Goal: Use online tool/utility: Utilize a website feature to perform a specific function

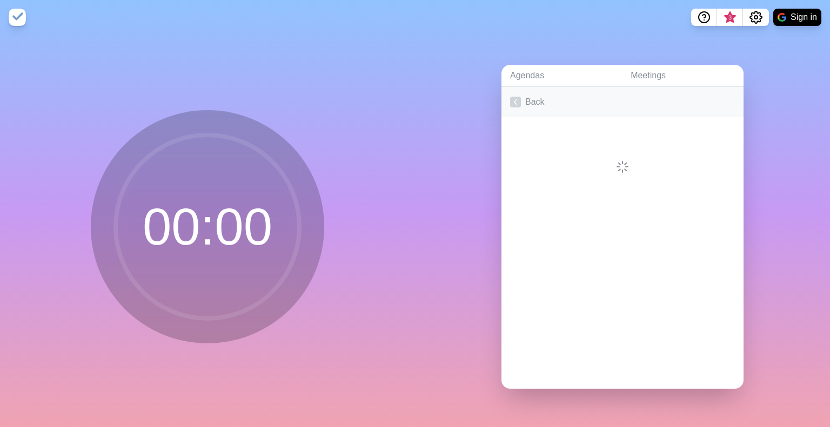
click at [518, 95] on link "Back" at bounding box center [623, 102] width 242 height 30
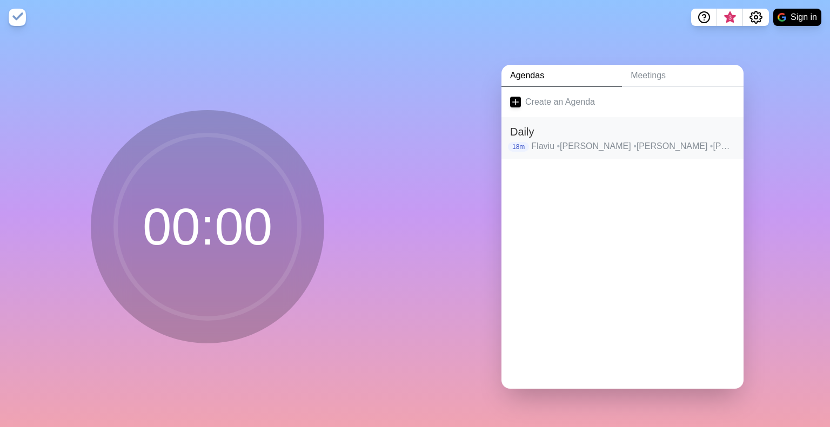
click at [570, 148] on p "Flaviu • [PERSON_NAME] • [PERSON_NAME] • [PERSON_NAME] • [PERSON_NAME] • Andi" at bounding box center [633, 146] width 204 height 13
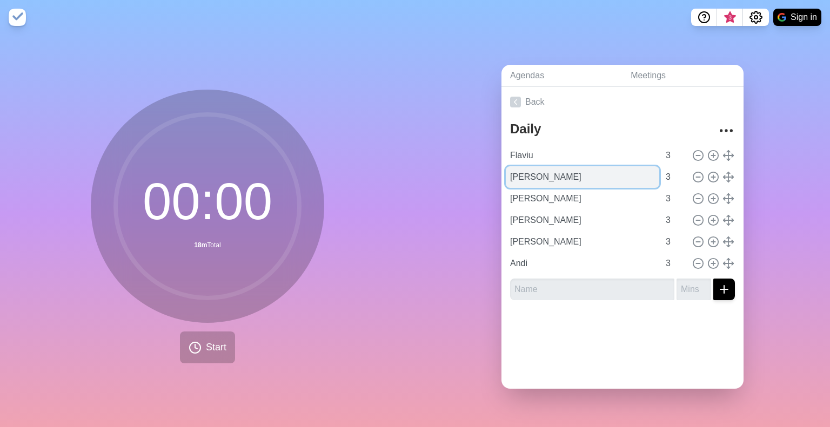
click at [533, 181] on input "[PERSON_NAME]" at bounding box center [582, 177] width 153 height 22
drag, startPoint x: 549, startPoint y: 177, endPoint x: 462, endPoint y: 175, distance: 87.0
click at [462, 175] on div "Agendas Meetings Back Daily Flaviu 3 [PERSON_NAME] 3 [PERSON_NAME] 3 [PERSON_NA…" at bounding box center [622, 231] width 415 height 393
type input "[PERSON_NAME]"
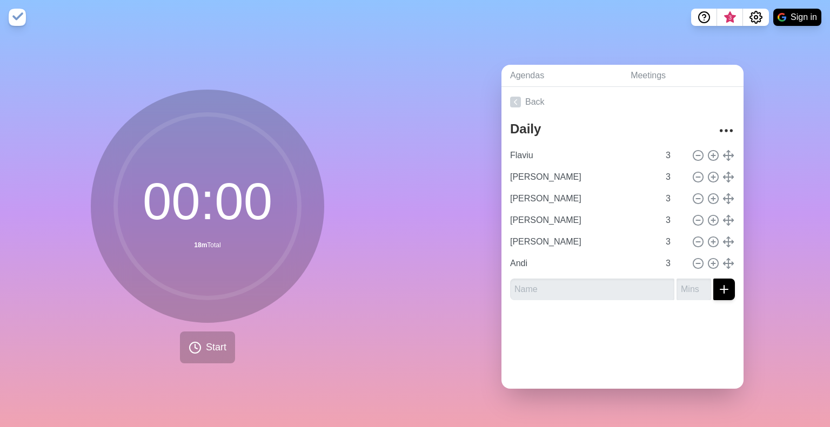
click at [583, 346] on div at bounding box center [623, 330] width 242 height 43
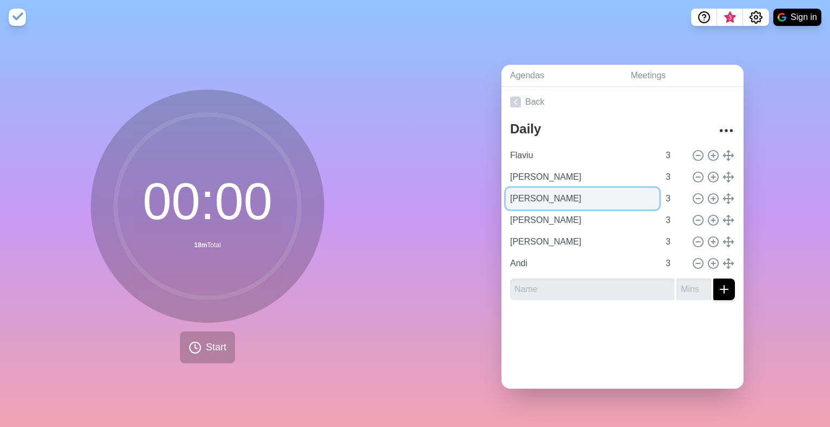
click at [526, 191] on input "[PERSON_NAME]" at bounding box center [582, 199] width 153 height 22
type input "[PERSON_NAME]"
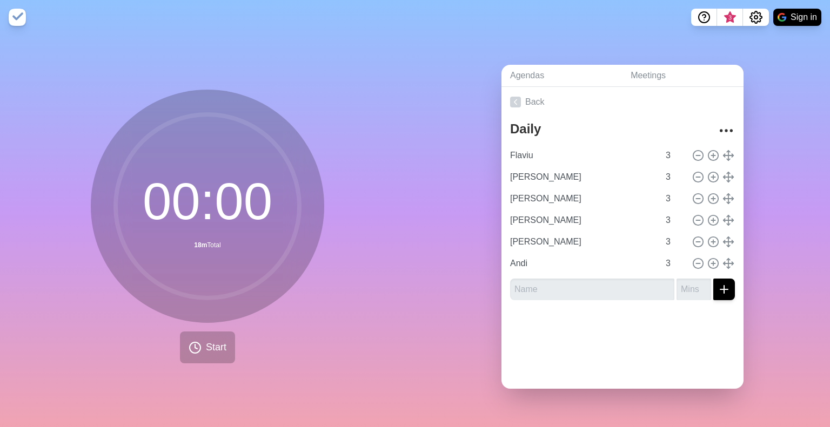
click at [616, 350] on div "Back Daily Flaviu 3 [PERSON_NAME] M 3 [PERSON_NAME] 3 [PERSON_NAME] 3 [PERSON_N…" at bounding box center [623, 238] width 242 height 302
click at [569, 289] on input "text" at bounding box center [592, 290] width 164 height 22
type input "Nikitas"
click at [713, 279] on button "submit" at bounding box center [724, 290] width 22 height 22
type input "3"
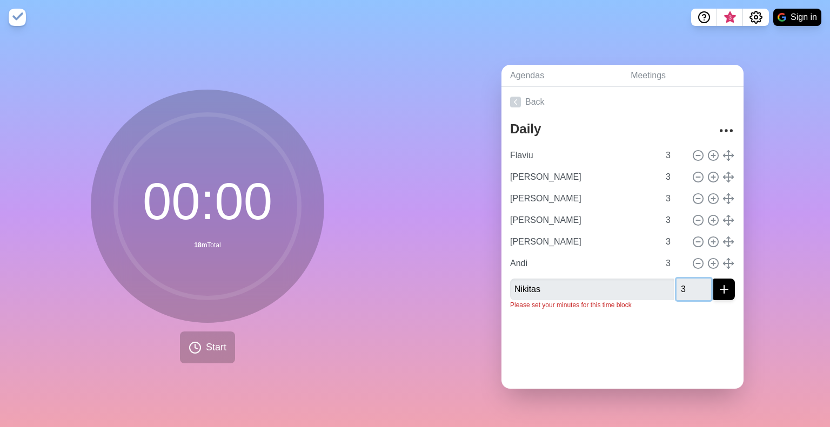
click at [713, 279] on button "submit" at bounding box center [724, 290] width 22 height 22
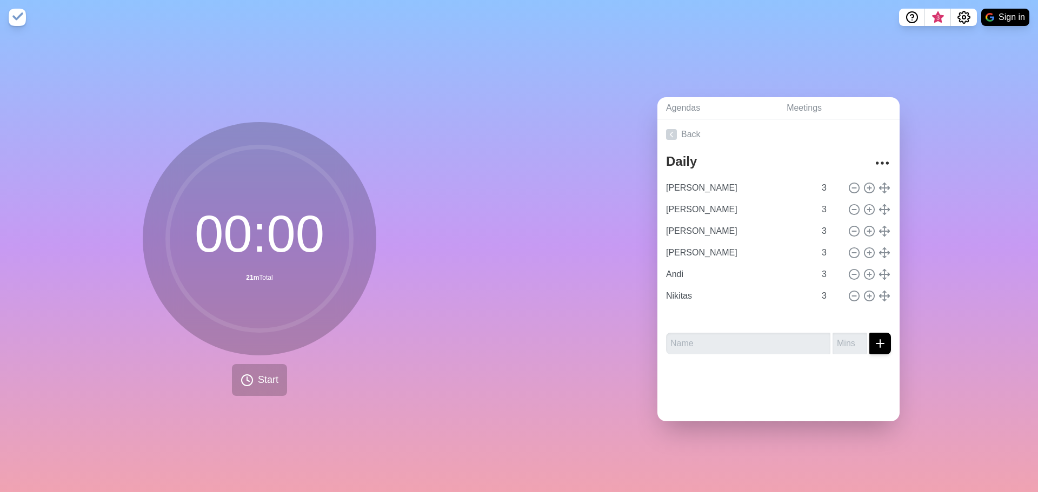
type input "[PERSON_NAME]"
type input "Andi"
type input "Nikitas"
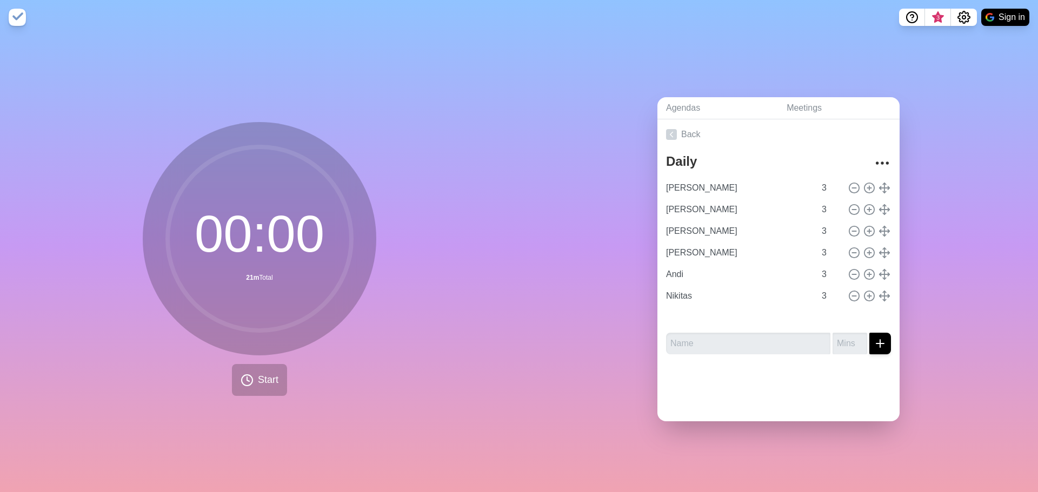
type input "Flaviu"
type input "[PERSON_NAME]"
click at [258, 376] on span "Start" at bounding box center [268, 380] width 21 height 15
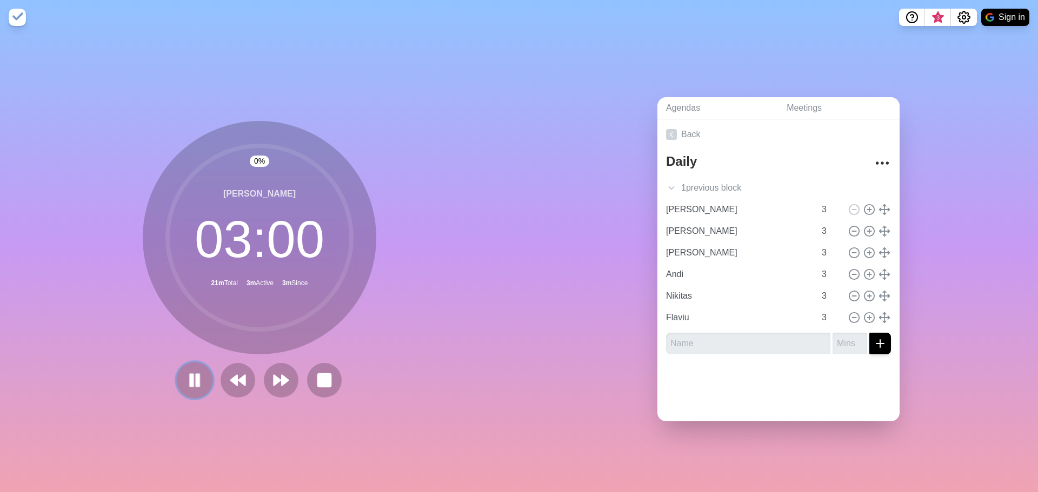
click at [190, 374] on rect at bounding box center [191, 380] width 3 height 12
click at [185, 371] on icon at bounding box center [194, 380] width 18 height 18
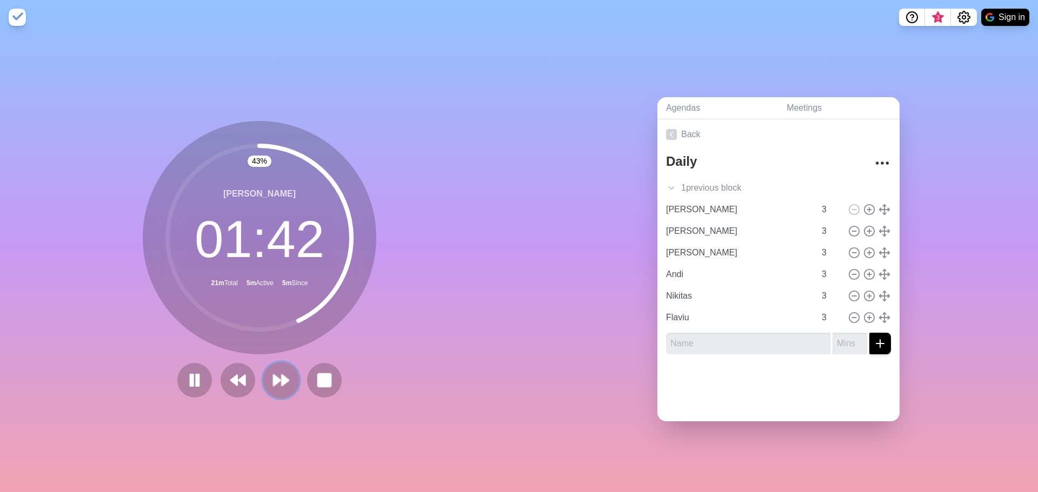
click at [272, 383] on icon at bounding box center [281, 380] width 18 height 18
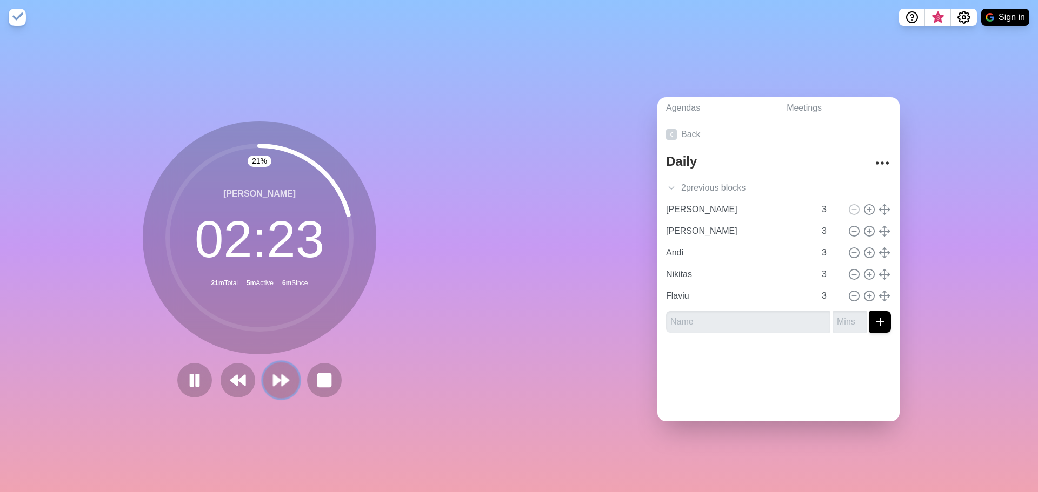
click at [286, 377] on icon at bounding box center [281, 380] width 18 height 18
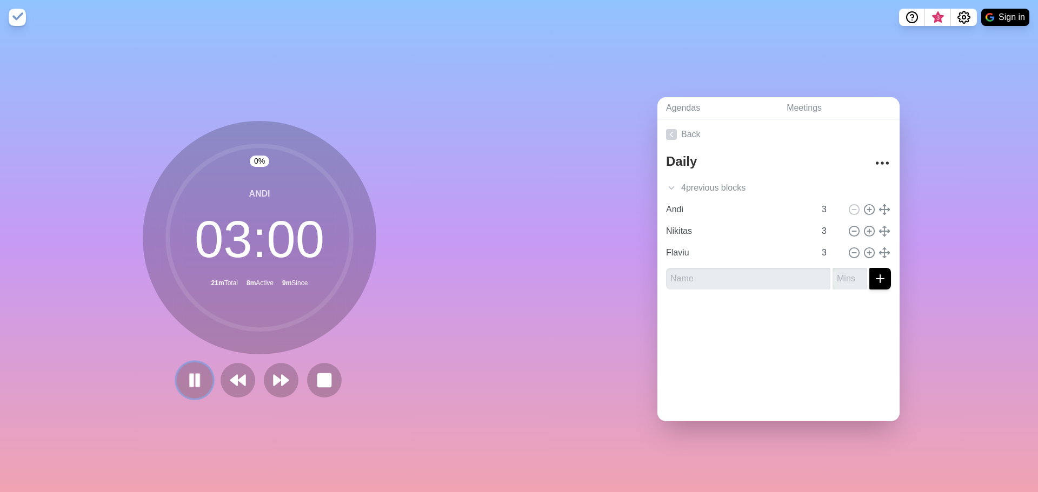
click at [196, 377] on rect at bounding box center [197, 380] width 3 height 12
click at [273, 378] on polygon at bounding box center [276, 380] width 7 height 11
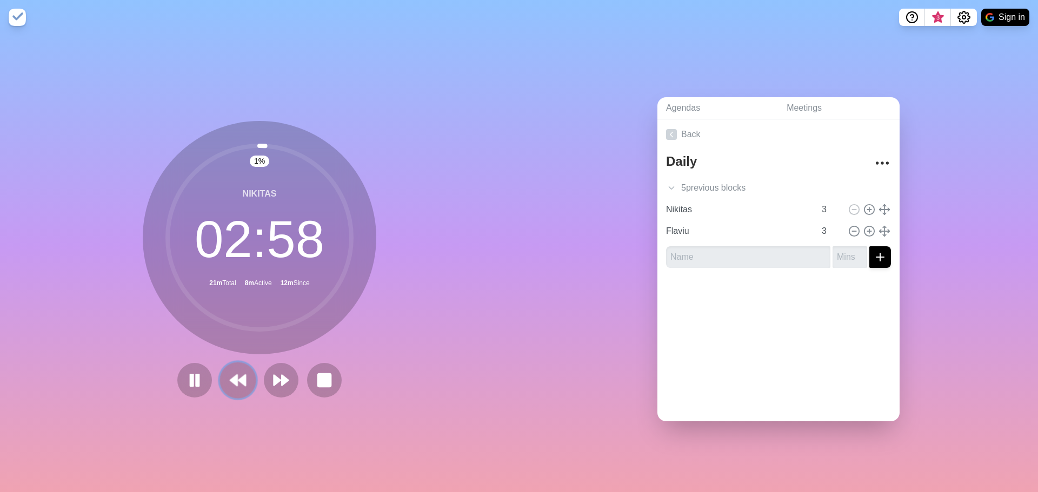
click at [230, 371] on icon at bounding box center [238, 380] width 18 height 18
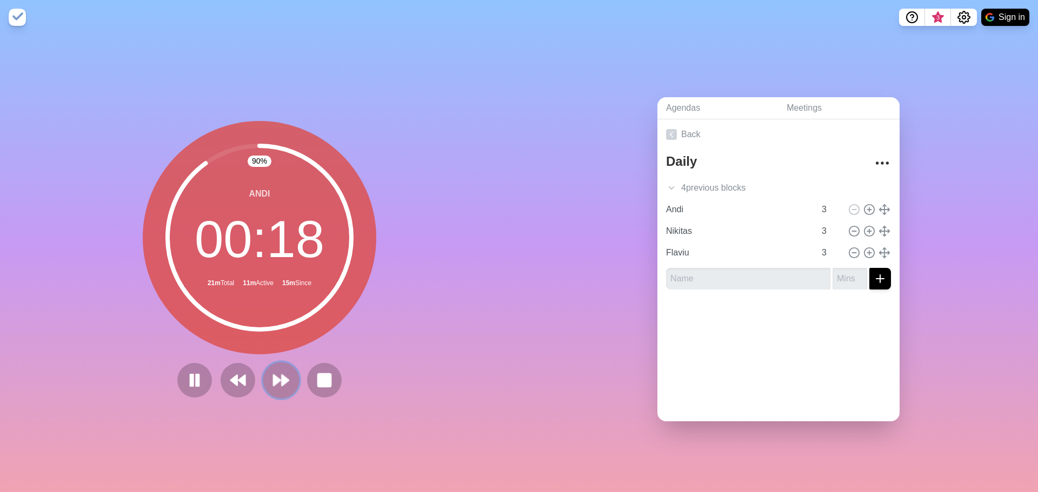
click at [288, 372] on button at bounding box center [281, 380] width 36 height 36
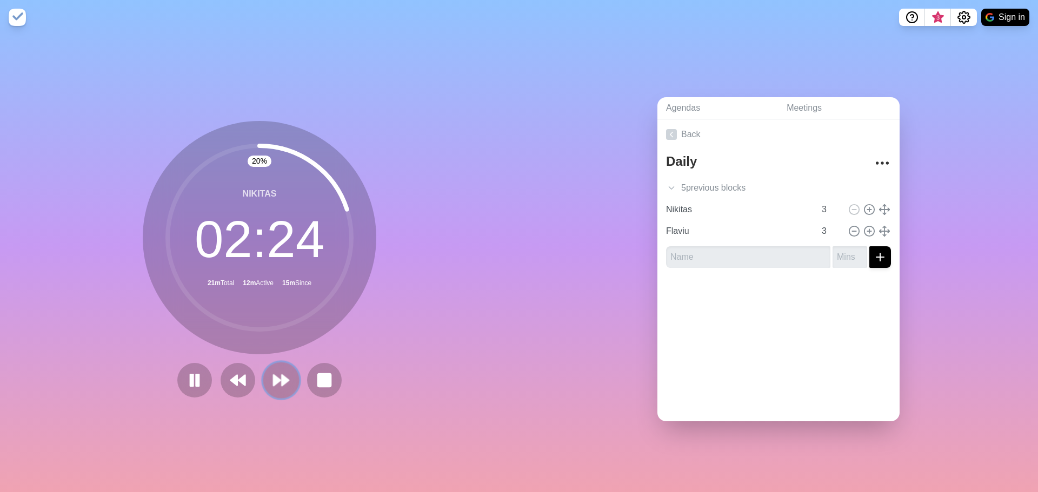
click at [284, 371] on icon at bounding box center [281, 380] width 18 height 18
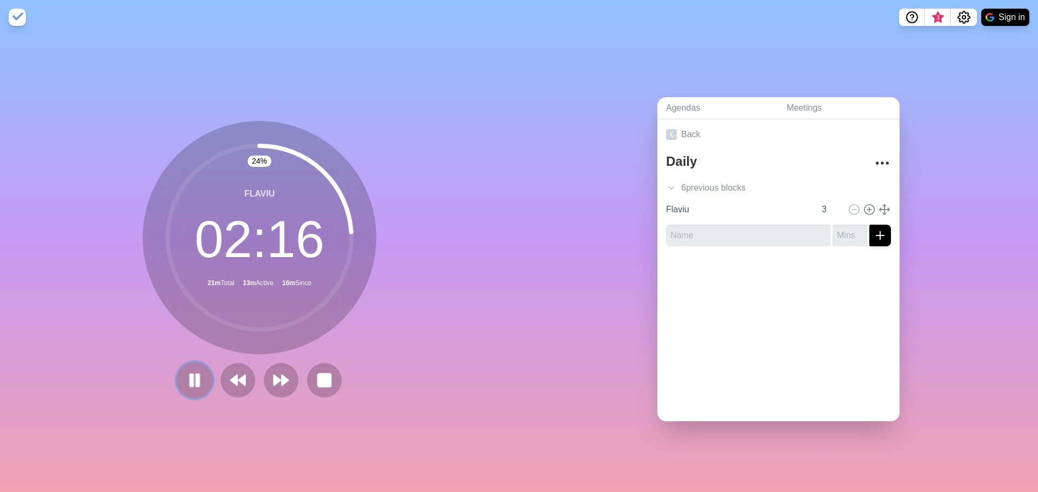
click at [196, 377] on rect at bounding box center [197, 380] width 3 height 12
click at [288, 375] on button at bounding box center [281, 380] width 36 height 36
